Goal: Task Accomplishment & Management: Manage account settings

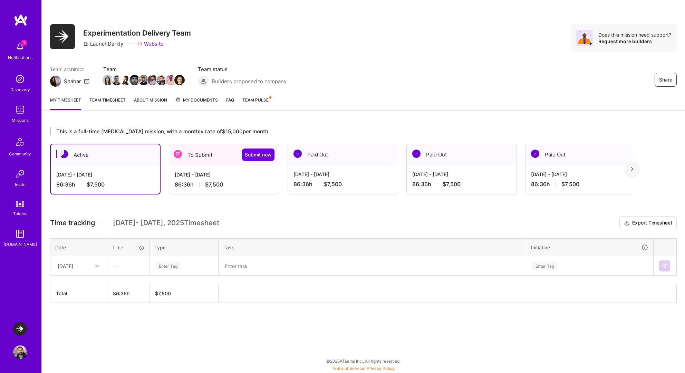
click at [250, 174] on div "[DATE] - [DATE]" at bounding box center [224, 174] width 99 height 7
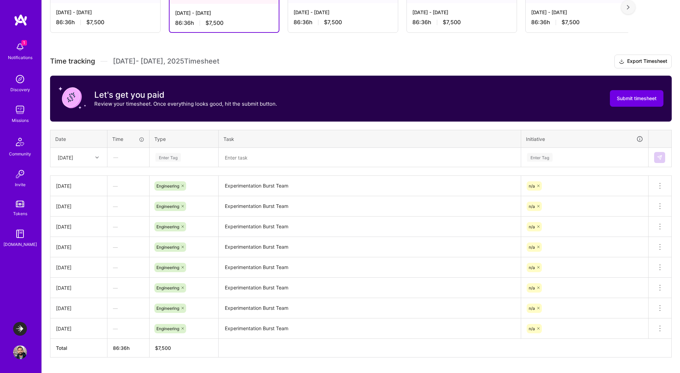
scroll to position [180, 0]
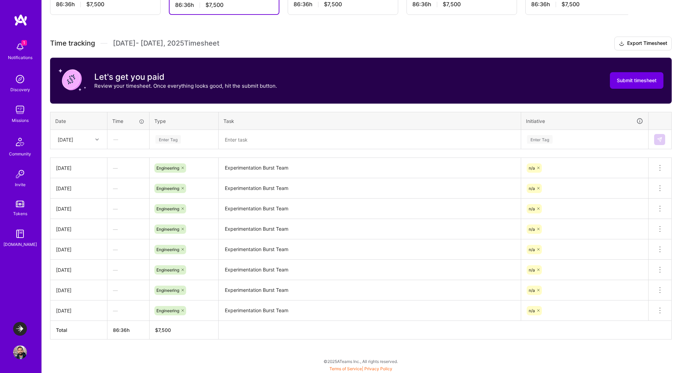
click at [89, 136] on div "[DATE]" at bounding box center [73, 139] width 38 height 11
click at [74, 209] on div "[DATE]" at bounding box center [79, 208] width 56 height 13
click at [184, 138] on div "Enter Tag" at bounding box center [184, 139] width 58 height 9
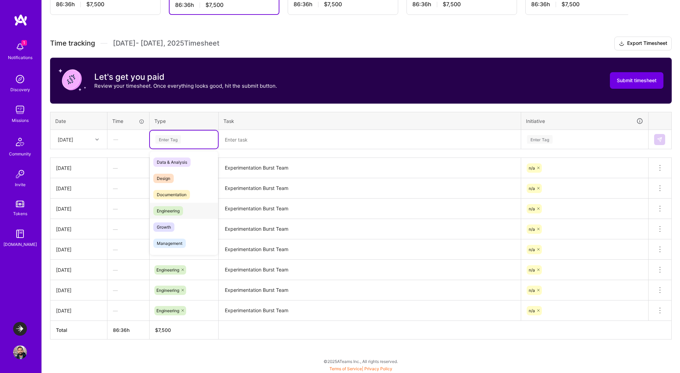
click at [175, 205] on div "Engineering" at bounding box center [184, 211] width 68 height 16
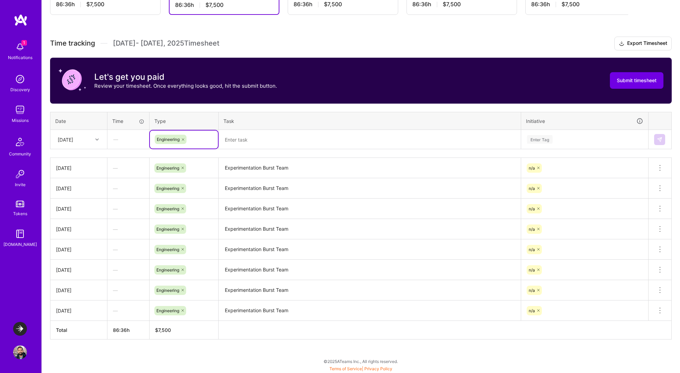
click at [238, 166] on textarea "Experimentation Burst Team" at bounding box center [369, 167] width 301 height 19
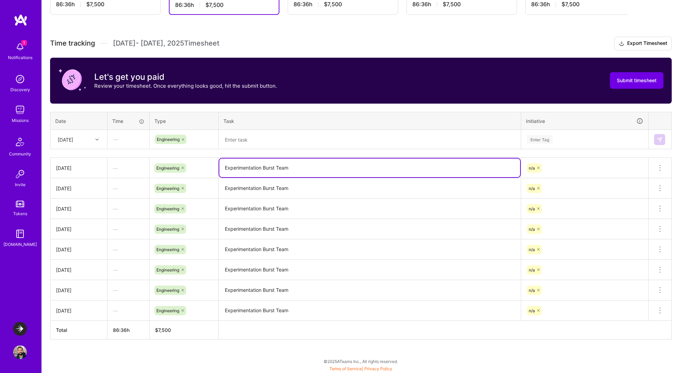
drag, startPoint x: 238, startPoint y: 166, endPoint x: 300, endPoint y: 166, distance: 61.5
click at [300, 166] on textarea "Experimentation Burst Team" at bounding box center [369, 167] width 301 height 19
click at [280, 140] on textarea at bounding box center [369, 140] width 301 height 18
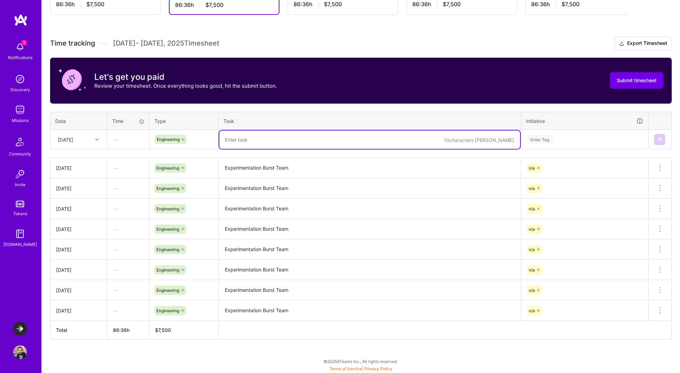
paste textarea "Experimentation Burst Team"
type textarea "Experimentation Burst Team"
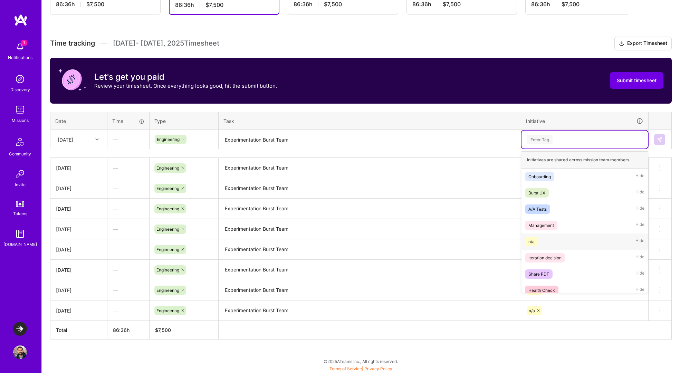
click at [576, 241] on div "n/a Hide" at bounding box center [584, 241] width 126 height 16
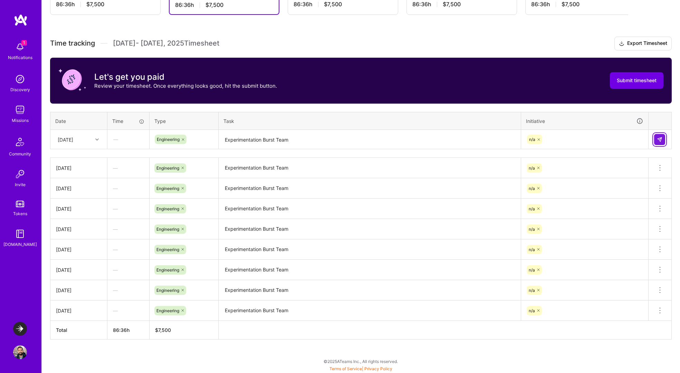
click at [658, 138] on img at bounding box center [660, 140] width 6 height 6
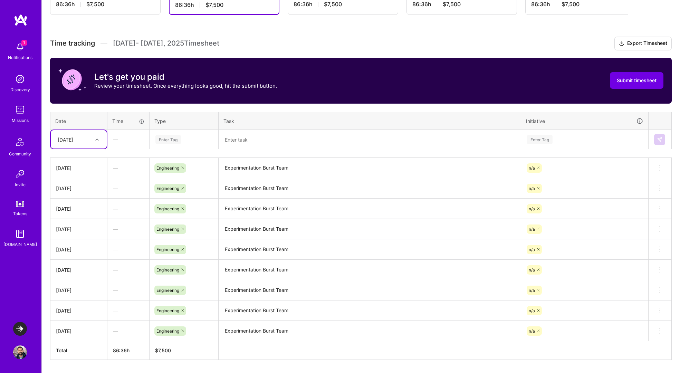
scroll to position [200, 0]
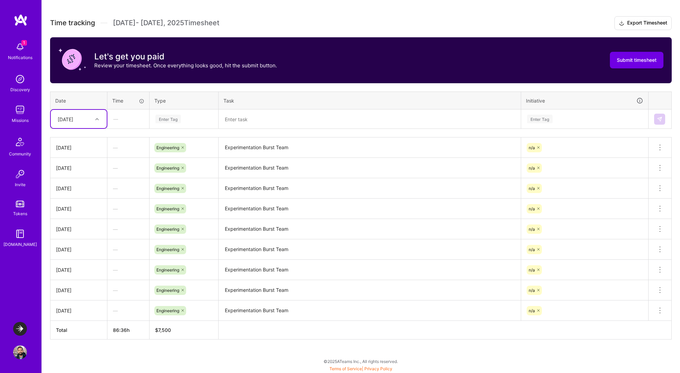
click at [73, 116] on div "[DATE]" at bounding box center [66, 118] width 16 height 7
click at [83, 203] on div "[DATE]" at bounding box center [79, 201] width 56 height 13
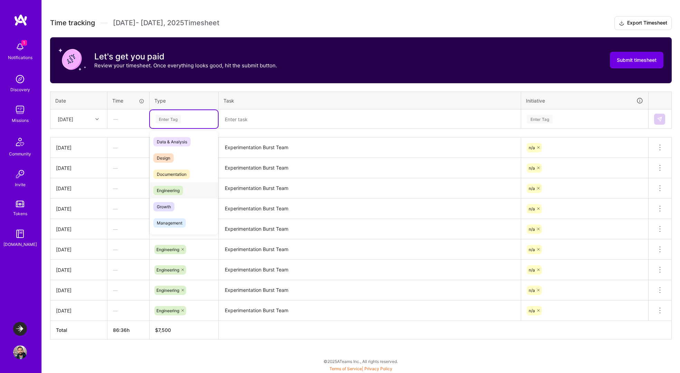
click at [166, 188] on span "Engineering" at bounding box center [168, 190] width 30 height 9
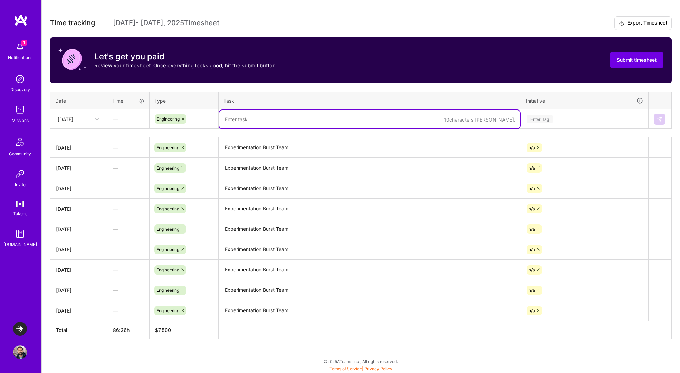
paste textarea "Experimentation Burst Team"
type textarea "Experimentation Burst Team"
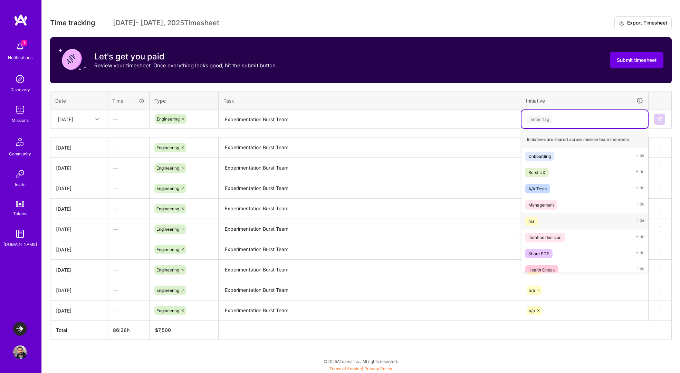
click at [534, 221] on div "n/a" at bounding box center [531, 221] width 6 height 7
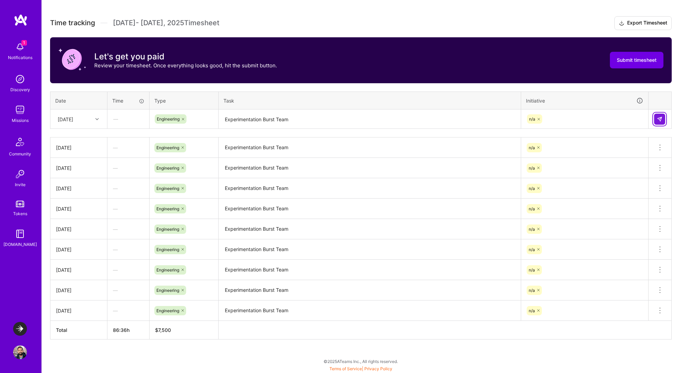
click at [658, 117] on img at bounding box center [660, 119] width 6 height 6
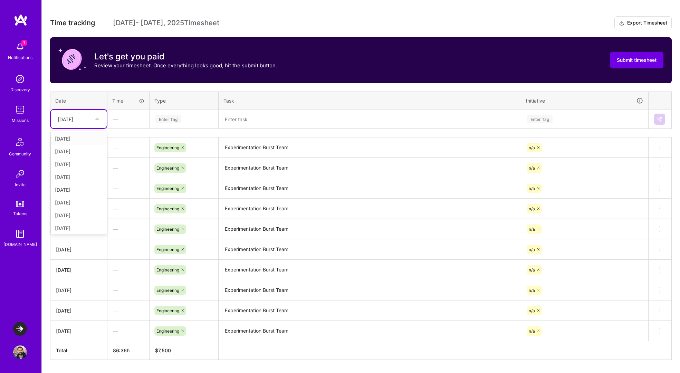
click at [86, 122] on div "[DATE]" at bounding box center [73, 118] width 38 height 11
click at [196, 82] on div "Let's get you paid Review your timesheet. Once everything looks good, hit the s…" at bounding box center [361, 60] width 622 height 46
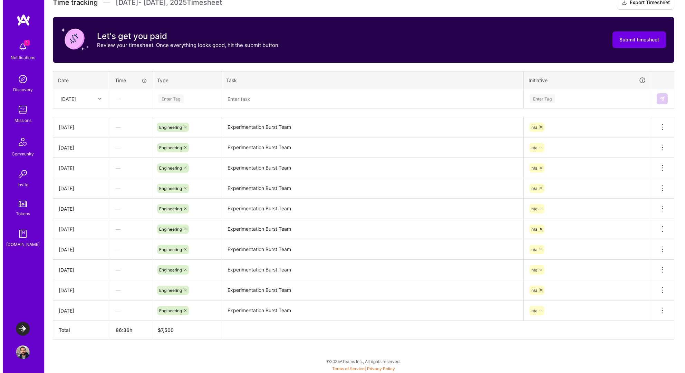
scroll to position [0, 0]
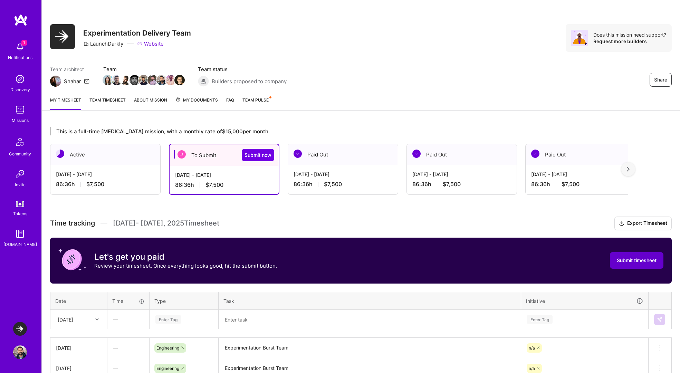
click at [623, 258] on span "Submit timesheet" at bounding box center [637, 260] width 40 height 7
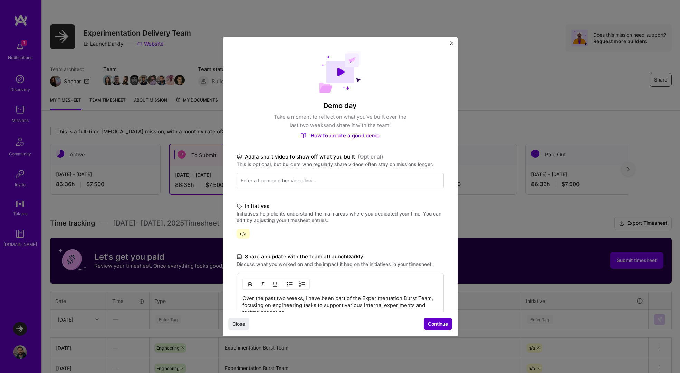
click at [441, 324] on span "Continue" at bounding box center [438, 323] width 20 height 7
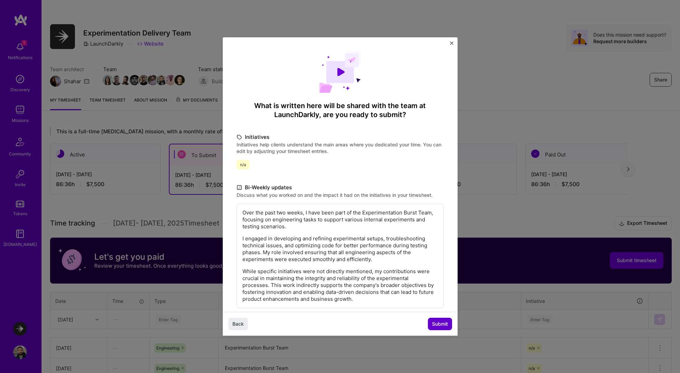
click at [441, 324] on span "Submit" at bounding box center [440, 323] width 16 height 7
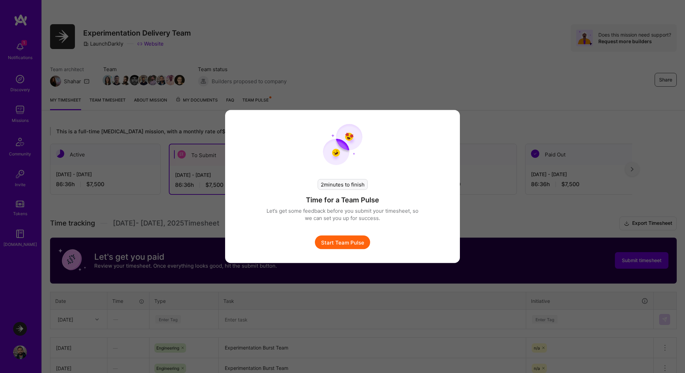
click at [341, 241] on button "Start Team Pulse" at bounding box center [342, 242] width 55 height 14
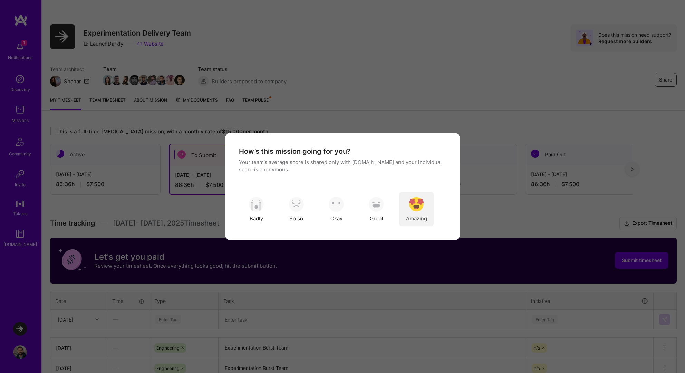
click at [420, 206] on img "modal" at bounding box center [416, 203] width 15 height 15
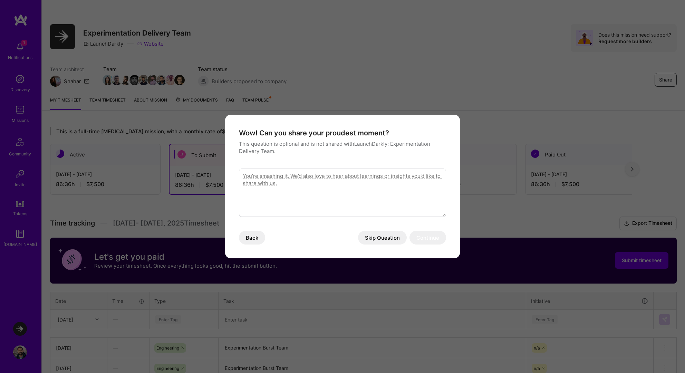
click at [370, 237] on button "Skip Question" at bounding box center [382, 238] width 49 height 14
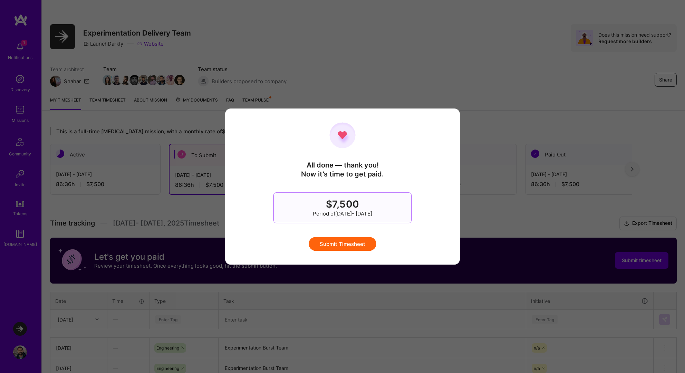
click at [354, 242] on button "Submit Timesheet" at bounding box center [343, 244] width 68 height 14
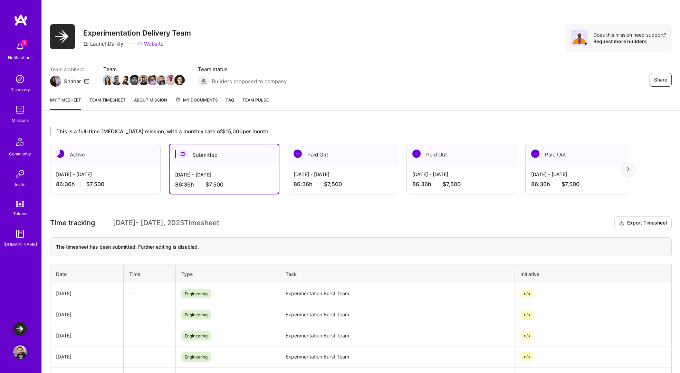
click at [106, 165] on div "[DATE] - [DATE] 86:36 h $7,500" at bounding box center [105, 179] width 110 height 28
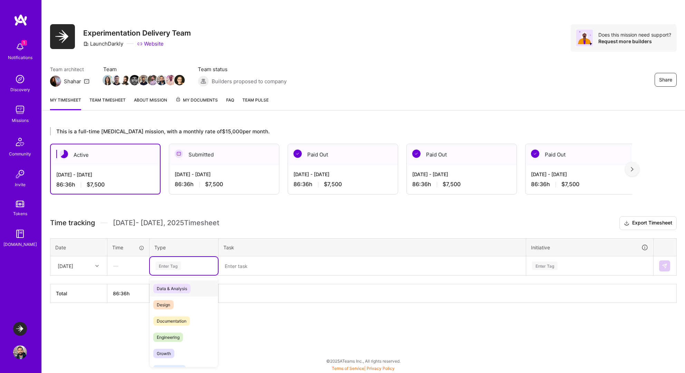
click at [184, 267] on div "Enter Tag" at bounding box center [184, 265] width 58 height 9
click at [173, 322] on span "Holiday" at bounding box center [164, 323] width 22 height 9
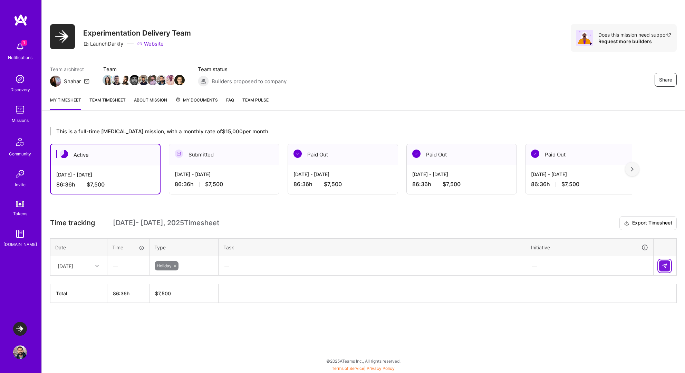
click at [670, 267] on button at bounding box center [664, 265] width 11 height 11
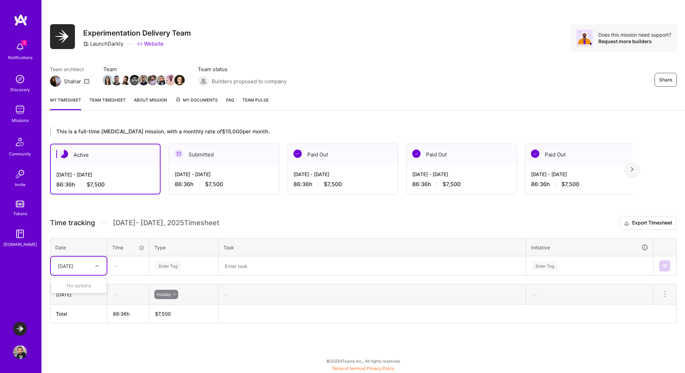
click at [88, 266] on div "[DATE]" at bounding box center [73, 265] width 38 height 11
click at [102, 263] on div at bounding box center [98, 265] width 11 height 9
click at [94, 265] on div at bounding box center [98, 265] width 11 height 9
